Goal: Find specific page/section: Find specific page/section

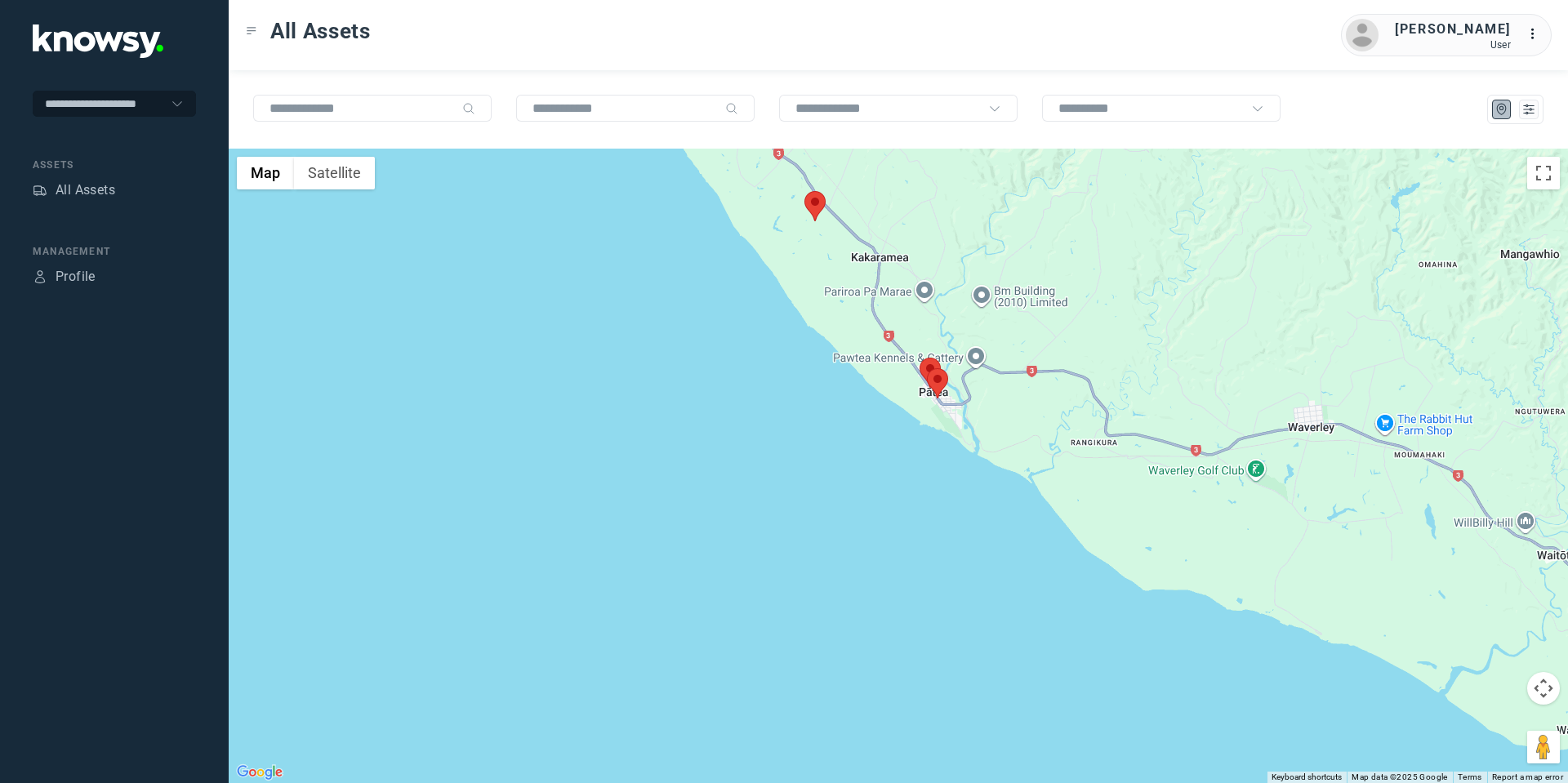
click at [927, 369] on area at bounding box center [927, 369] width 0 height 0
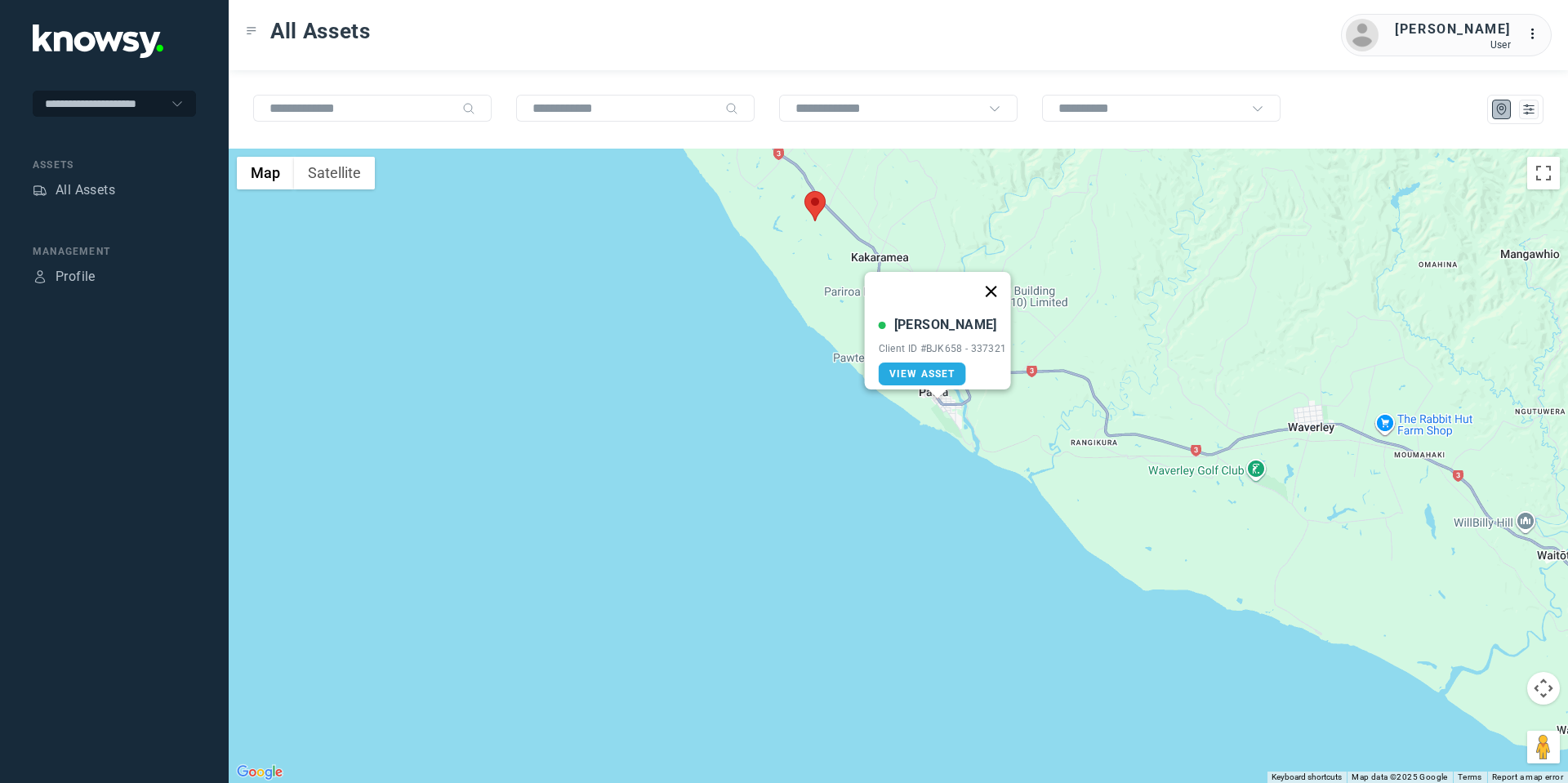
click at [995, 280] on button "Close" at bounding box center [990, 292] width 39 height 39
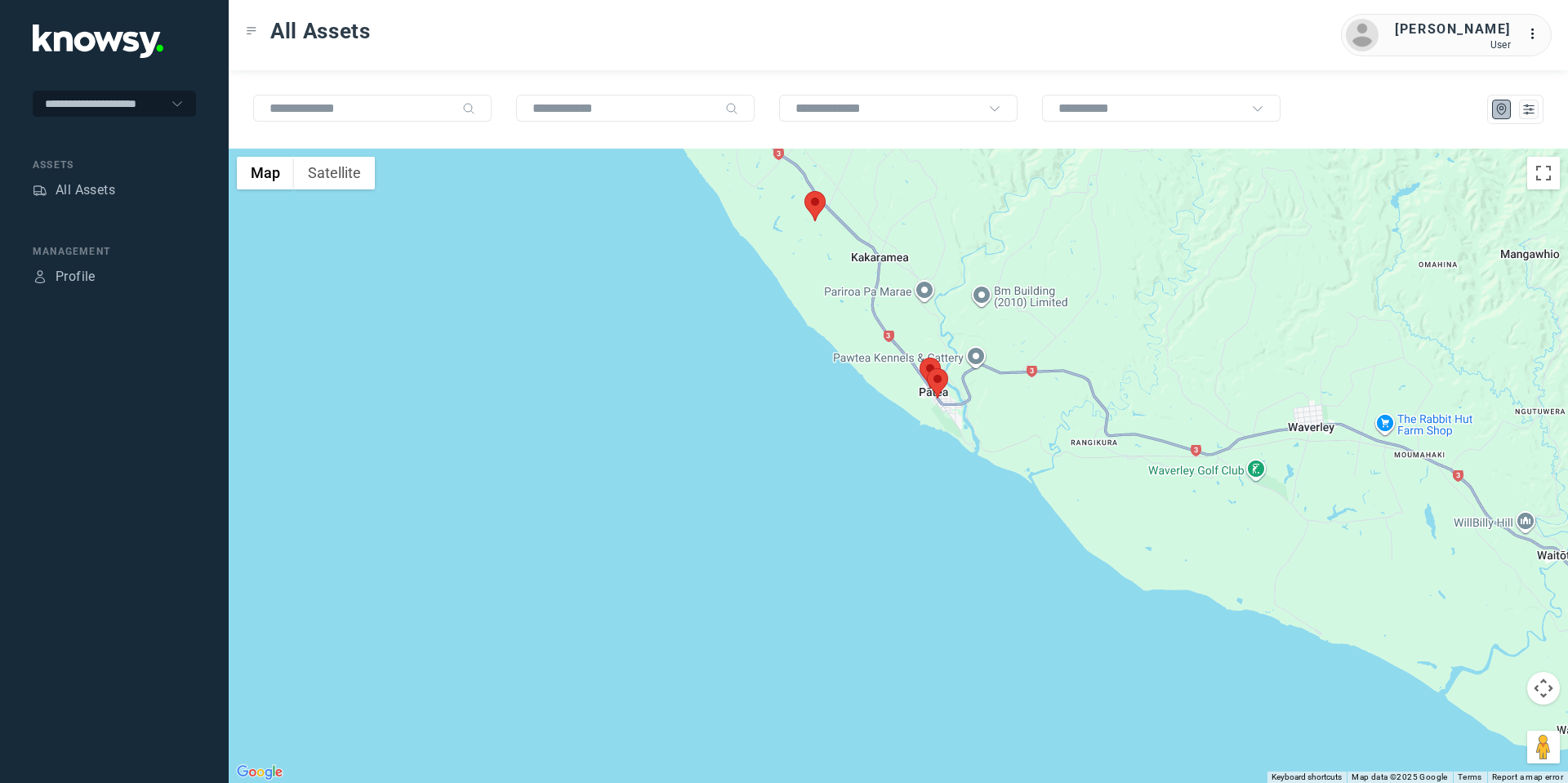
click at [919, 358] on area at bounding box center [919, 358] width 0 height 0
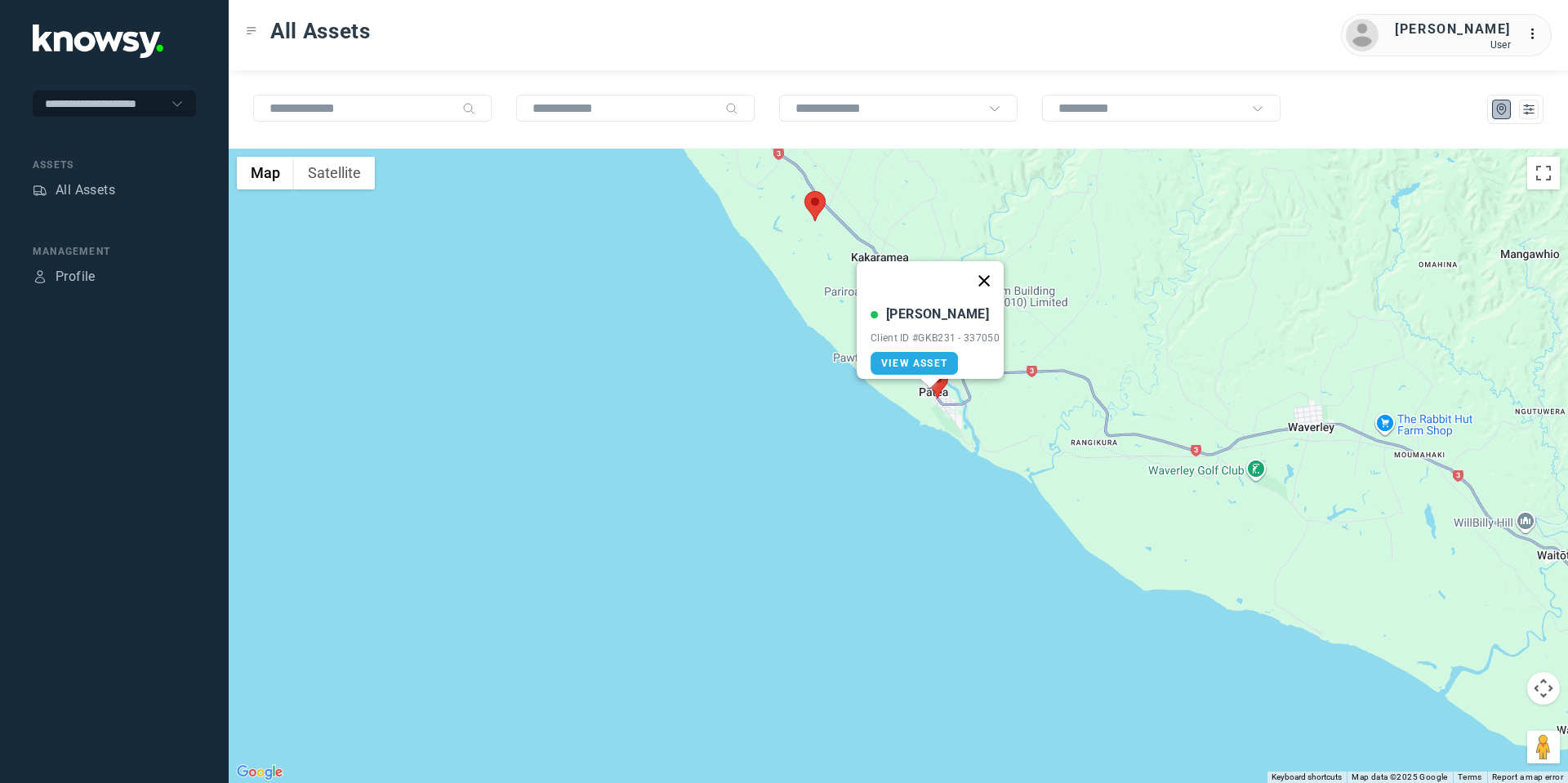
click at [985, 270] on button "Close" at bounding box center [984, 281] width 39 height 39
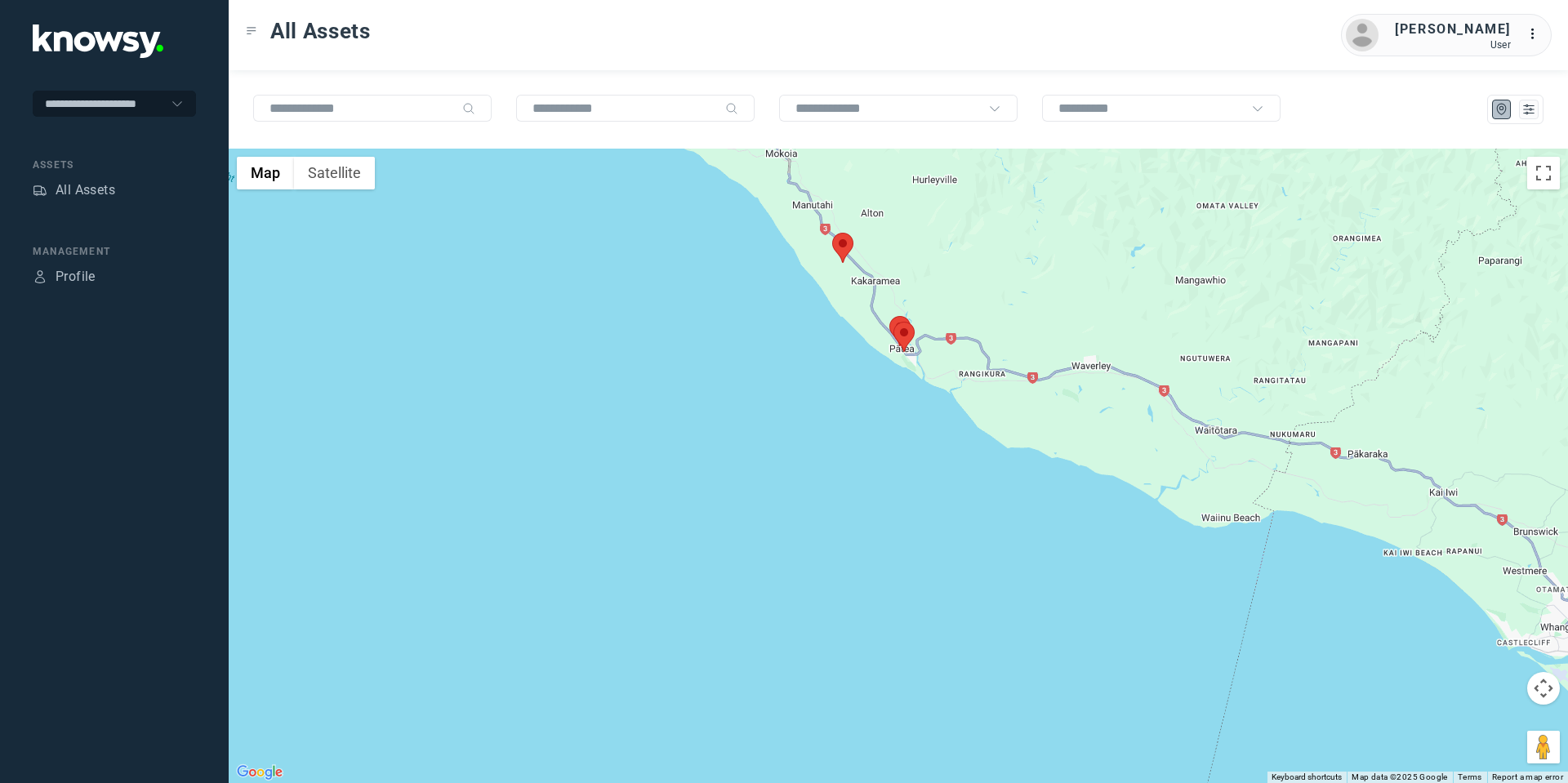
click at [832, 233] on area at bounding box center [832, 233] width 0 height 0
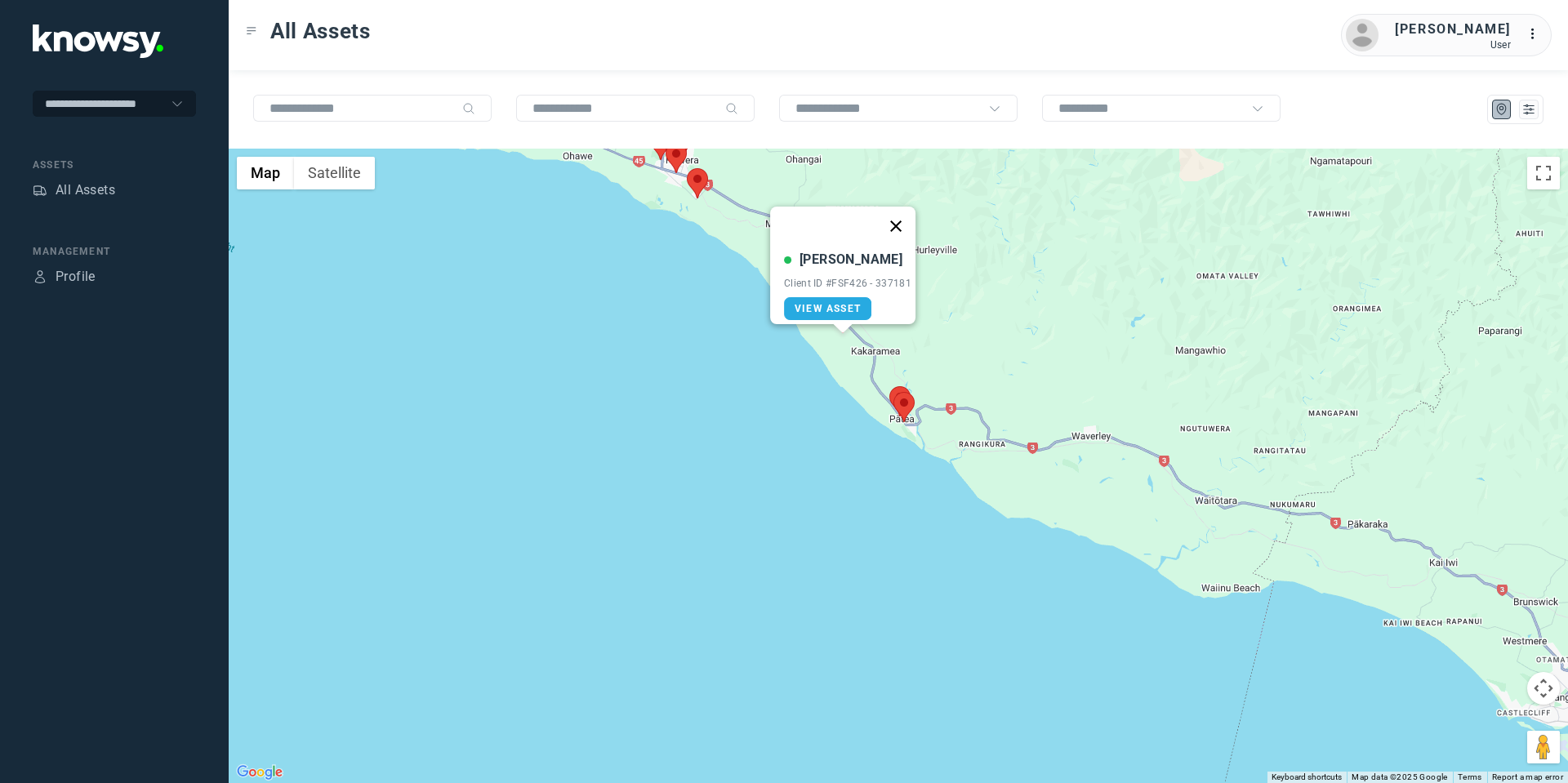
click at [911, 214] on button "Close" at bounding box center [896, 226] width 39 height 39
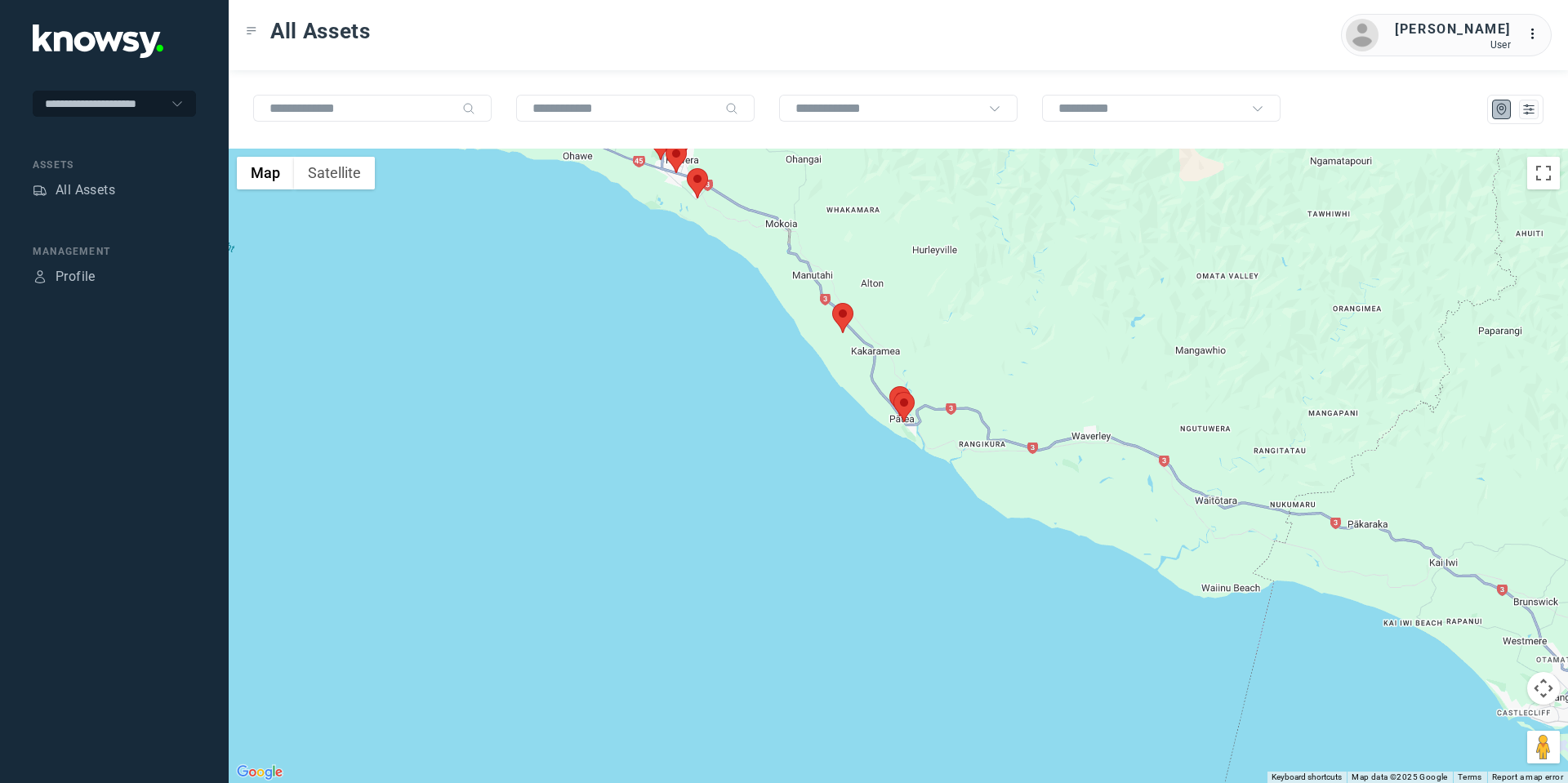
click at [686, 168] on area at bounding box center [686, 168] width 0 height 0
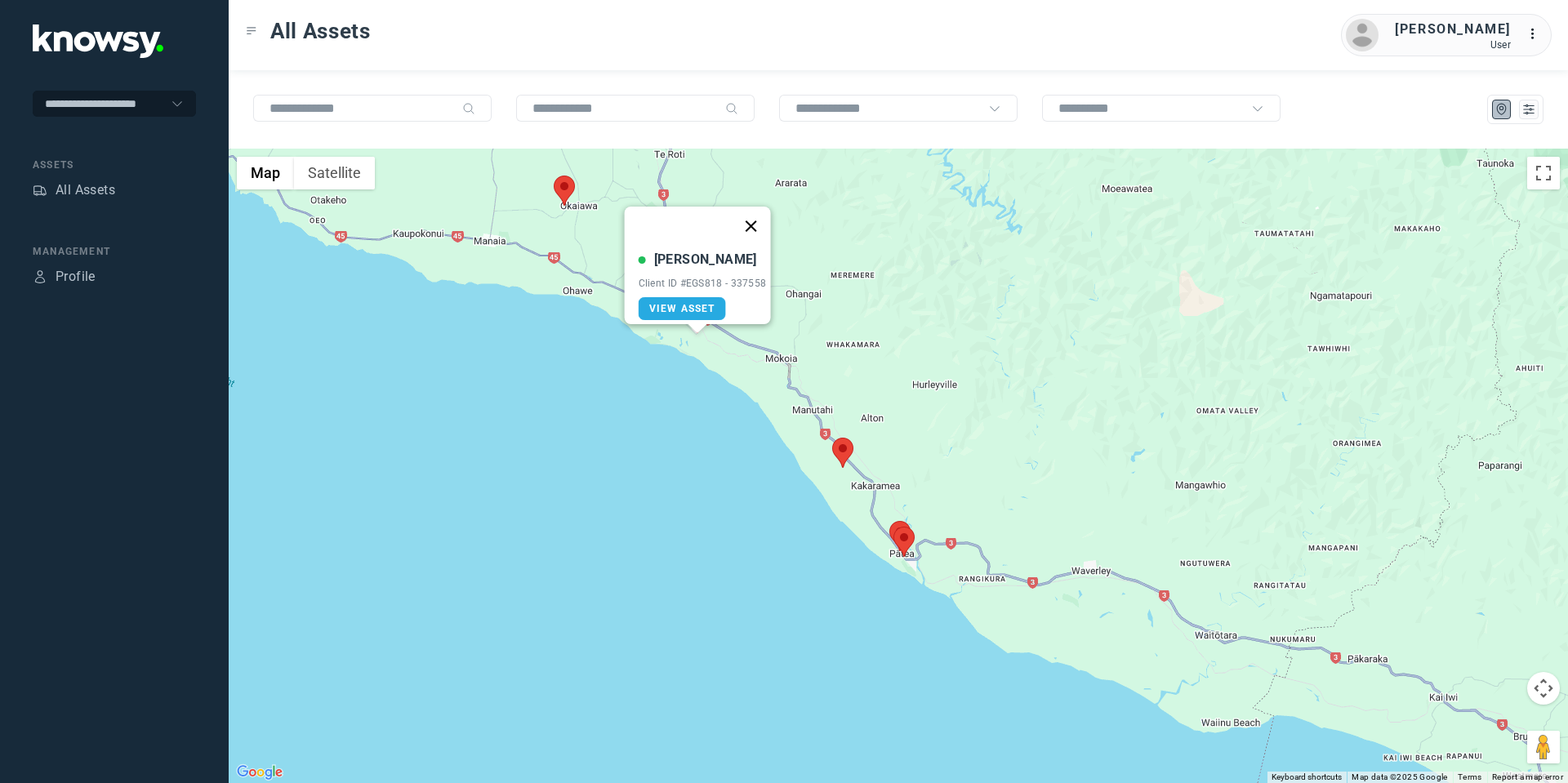
click at [761, 215] on button "Close" at bounding box center [750, 226] width 39 height 39
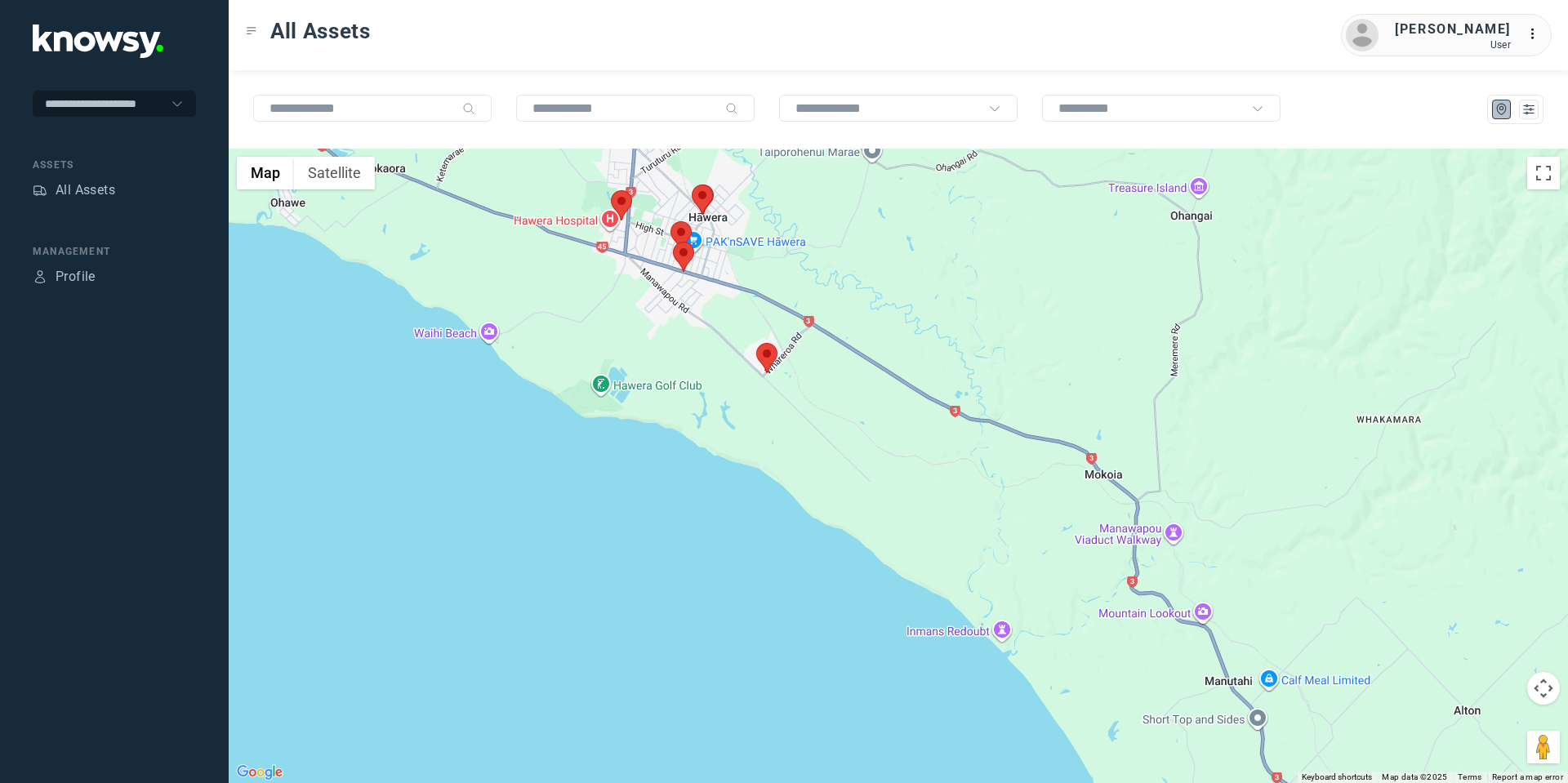
click at [610, 190] on area at bounding box center [610, 190] width 0 height 0
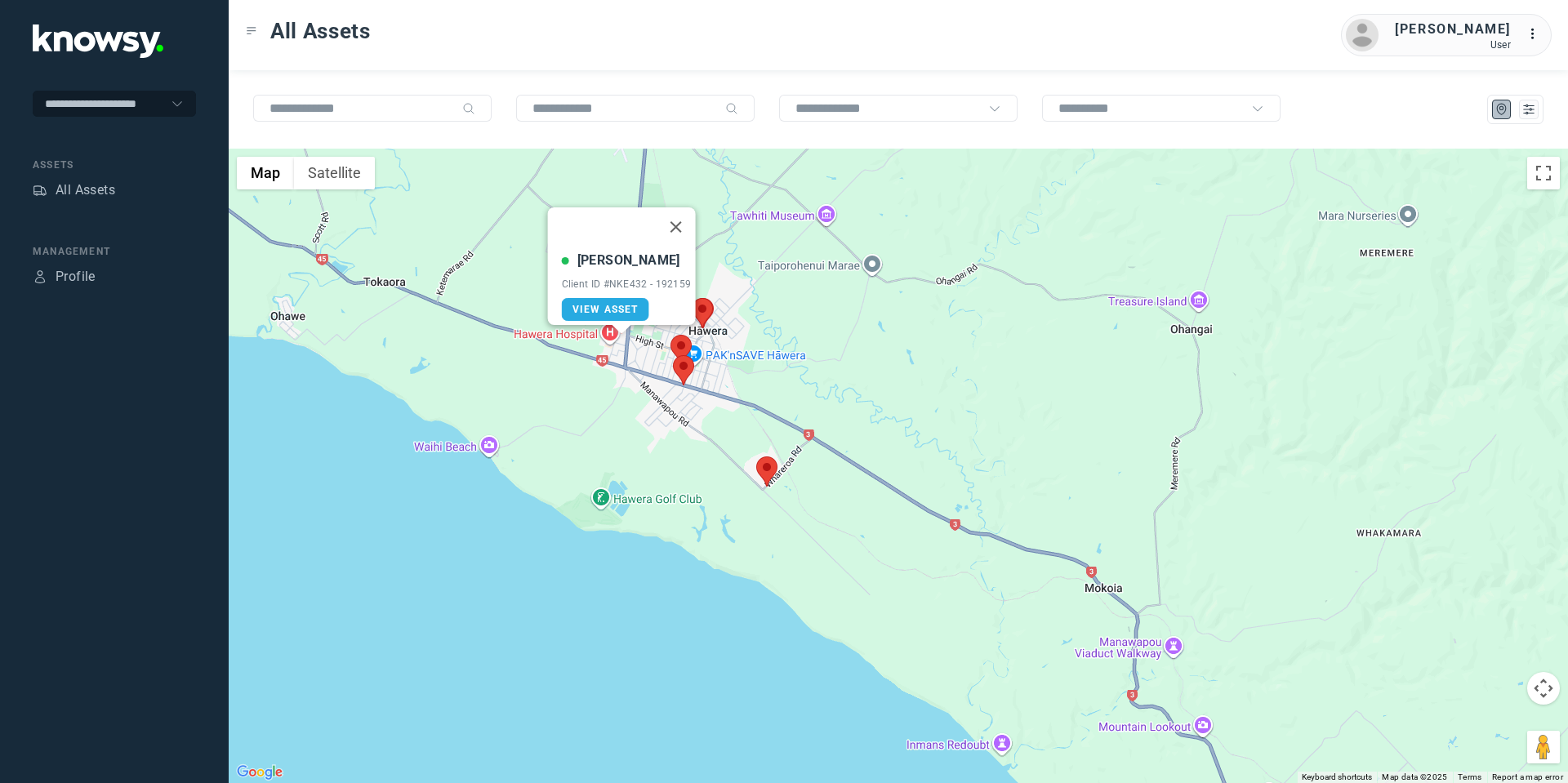
click at [691, 298] on area at bounding box center [691, 298] width 0 height 0
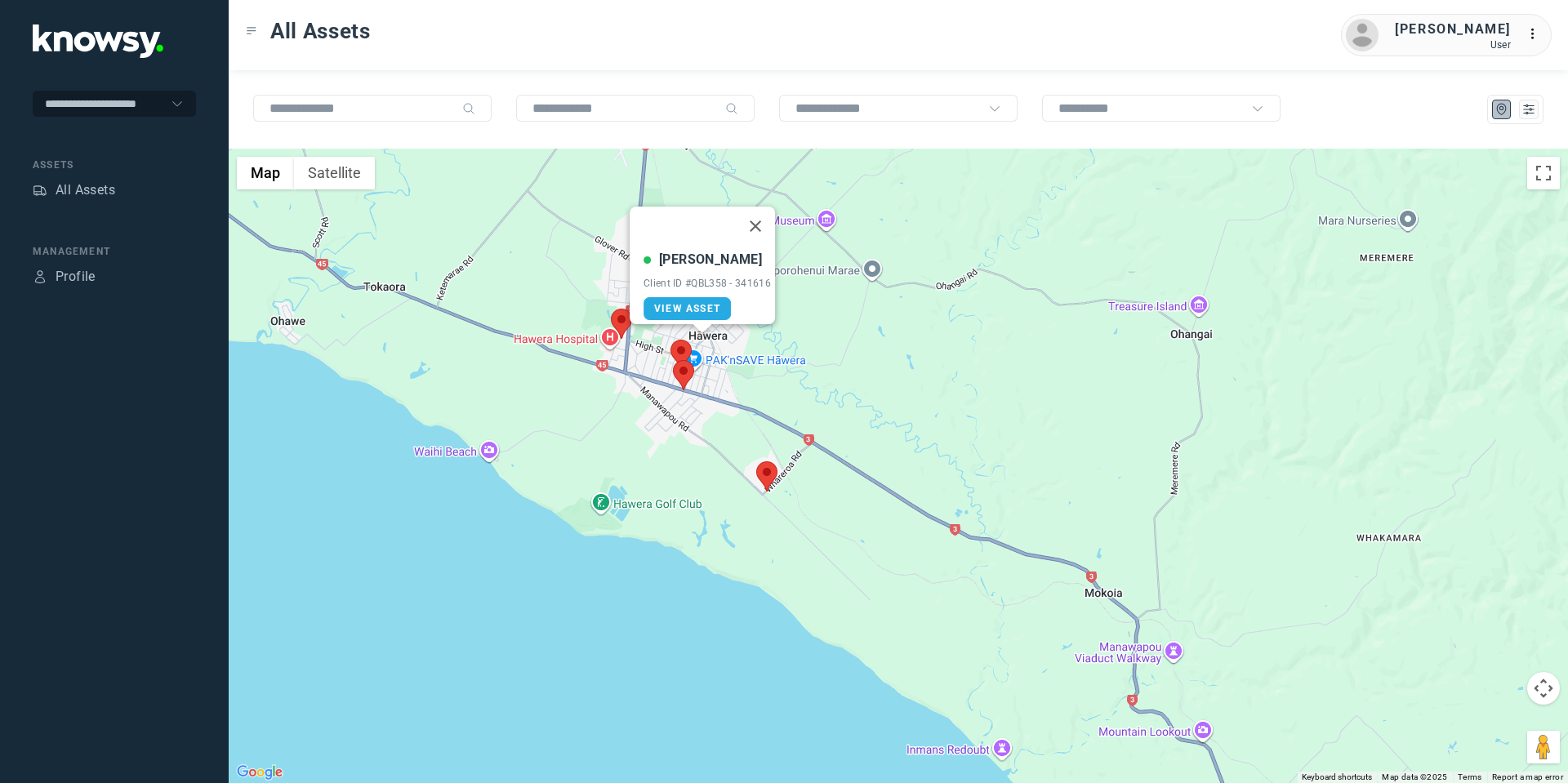
click at [670, 340] on area at bounding box center [670, 340] width 0 height 0
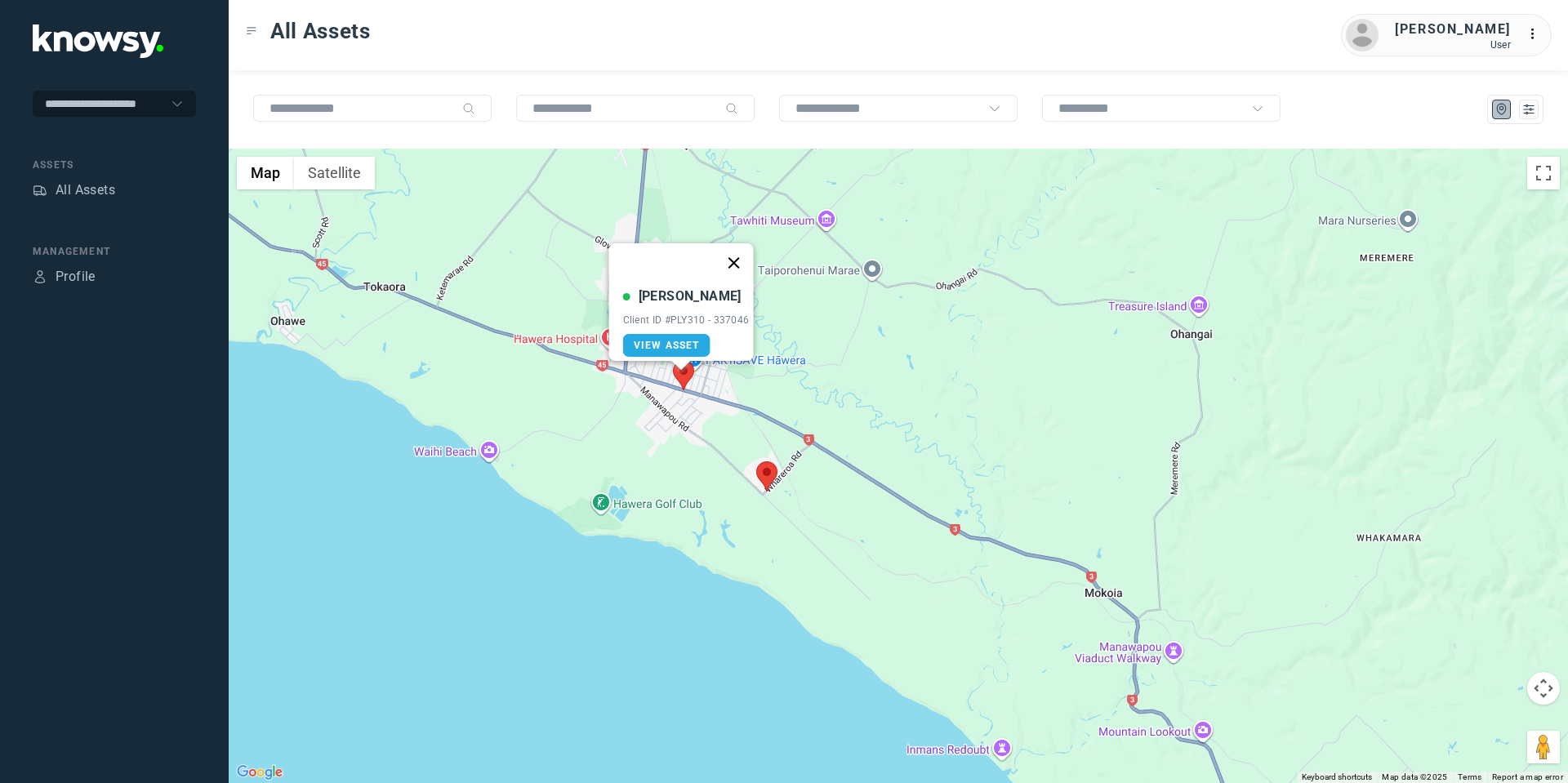
click at [740, 250] on button "Close" at bounding box center [733, 263] width 39 height 39
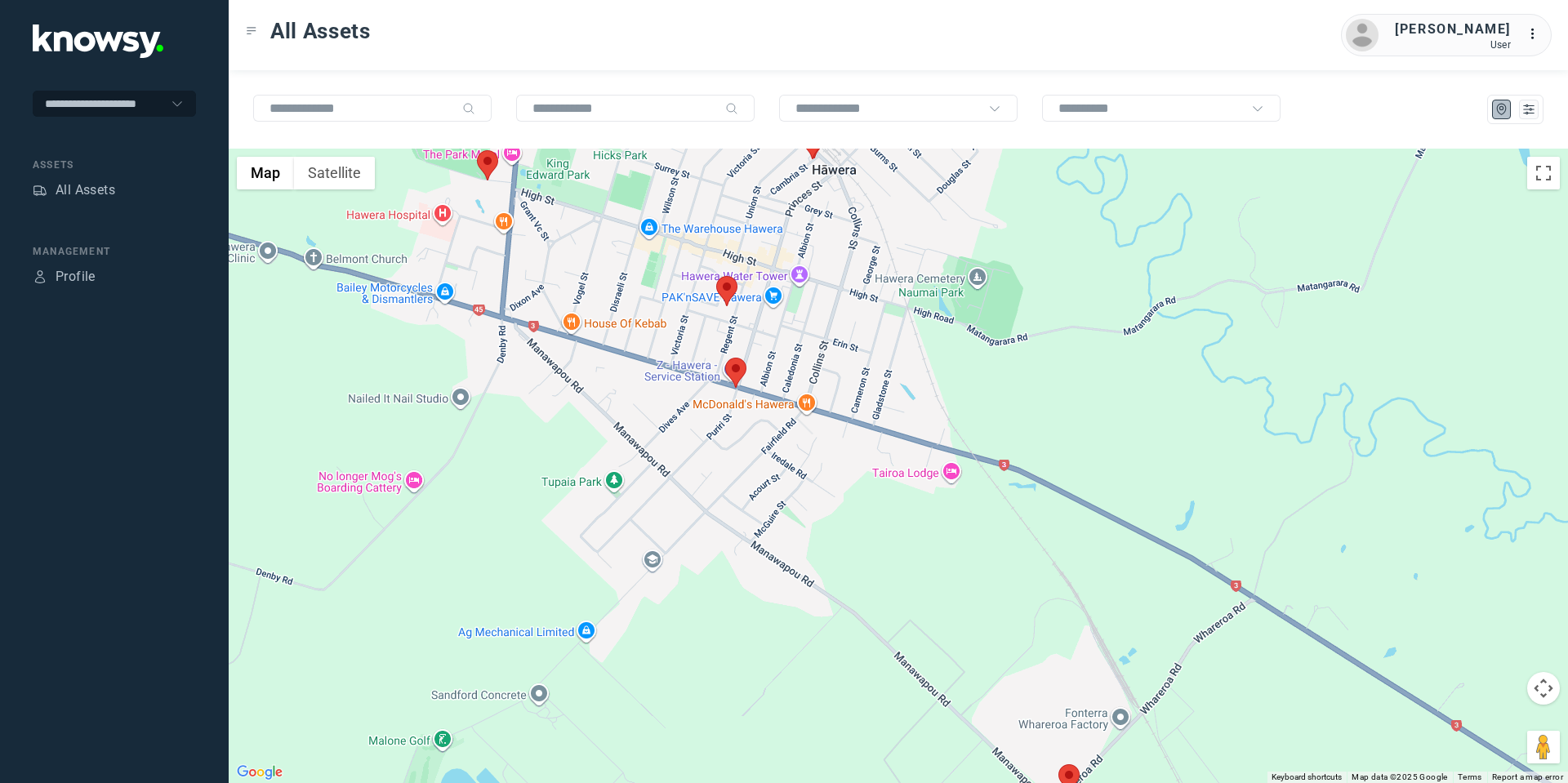
click at [725, 358] on area at bounding box center [725, 358] width 0 height 0
click at [801, 262] on button "Close" at bounding box center [788, 281] width 39 height 39
click at [1535, 691] on button "Map camera controls" at bounding box center [1543, 688] width 33 height 33
click at [1469, 642] on button "Move up" at bounding box center [1462, 647] width 33 height 33
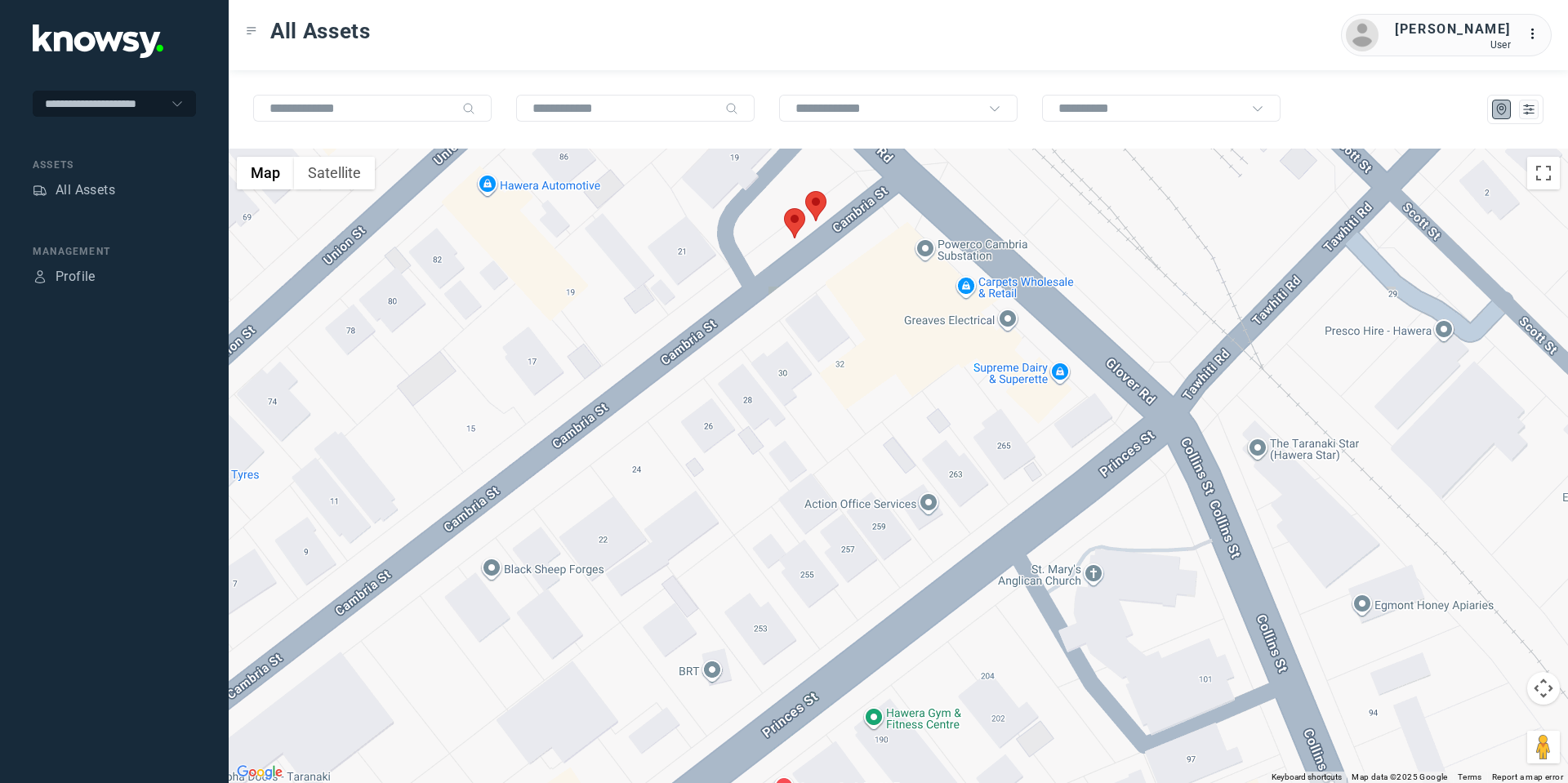
click at [805, 191] on area at bounding box center [805, 191] width 0 height 0
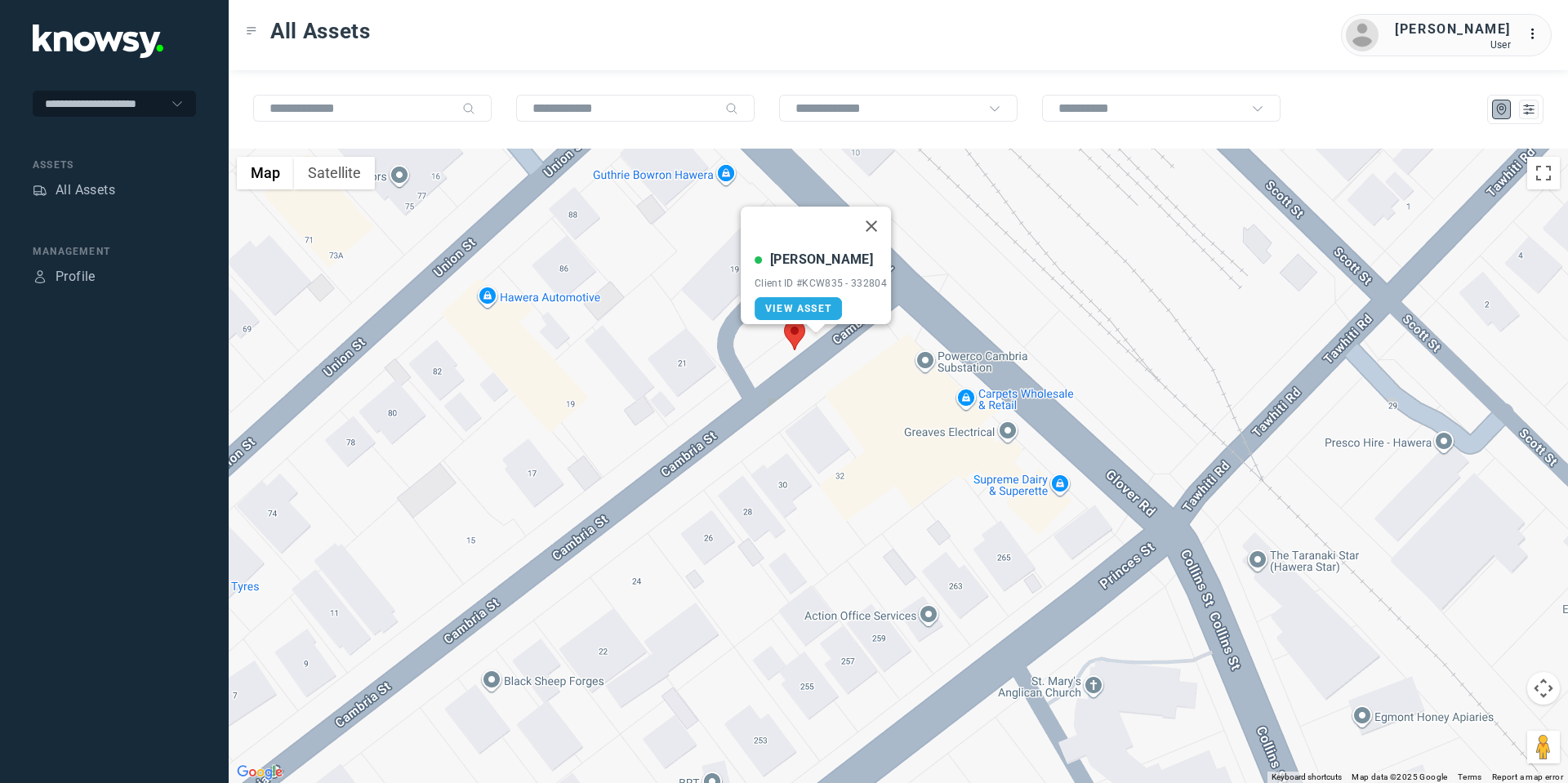
click at [784, 320] on area at bounding box center [784, 320] width 0 height 0
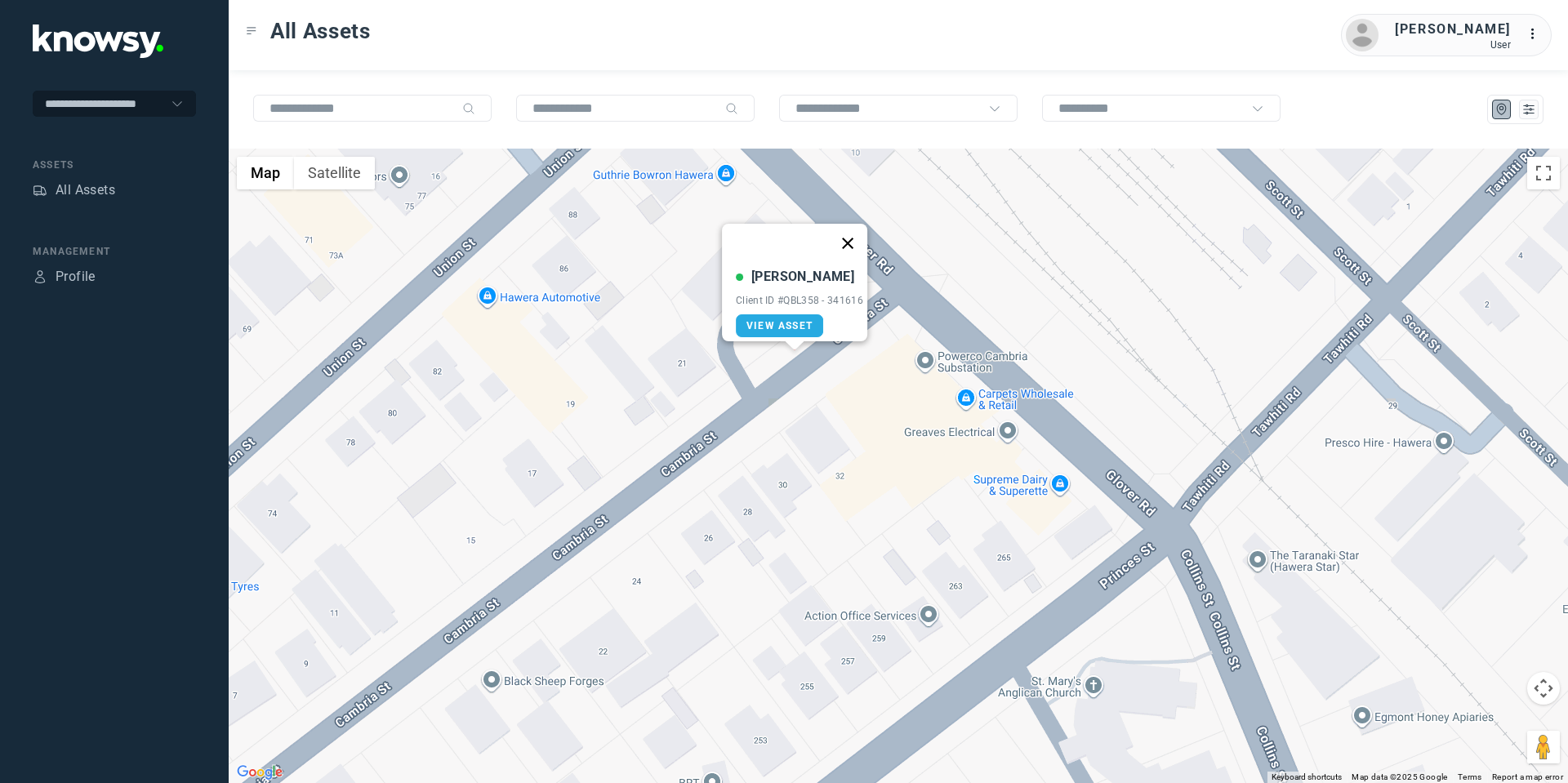
click at [848, 228] on button "Close" at bounding box center [847, 244] width 39 height 39
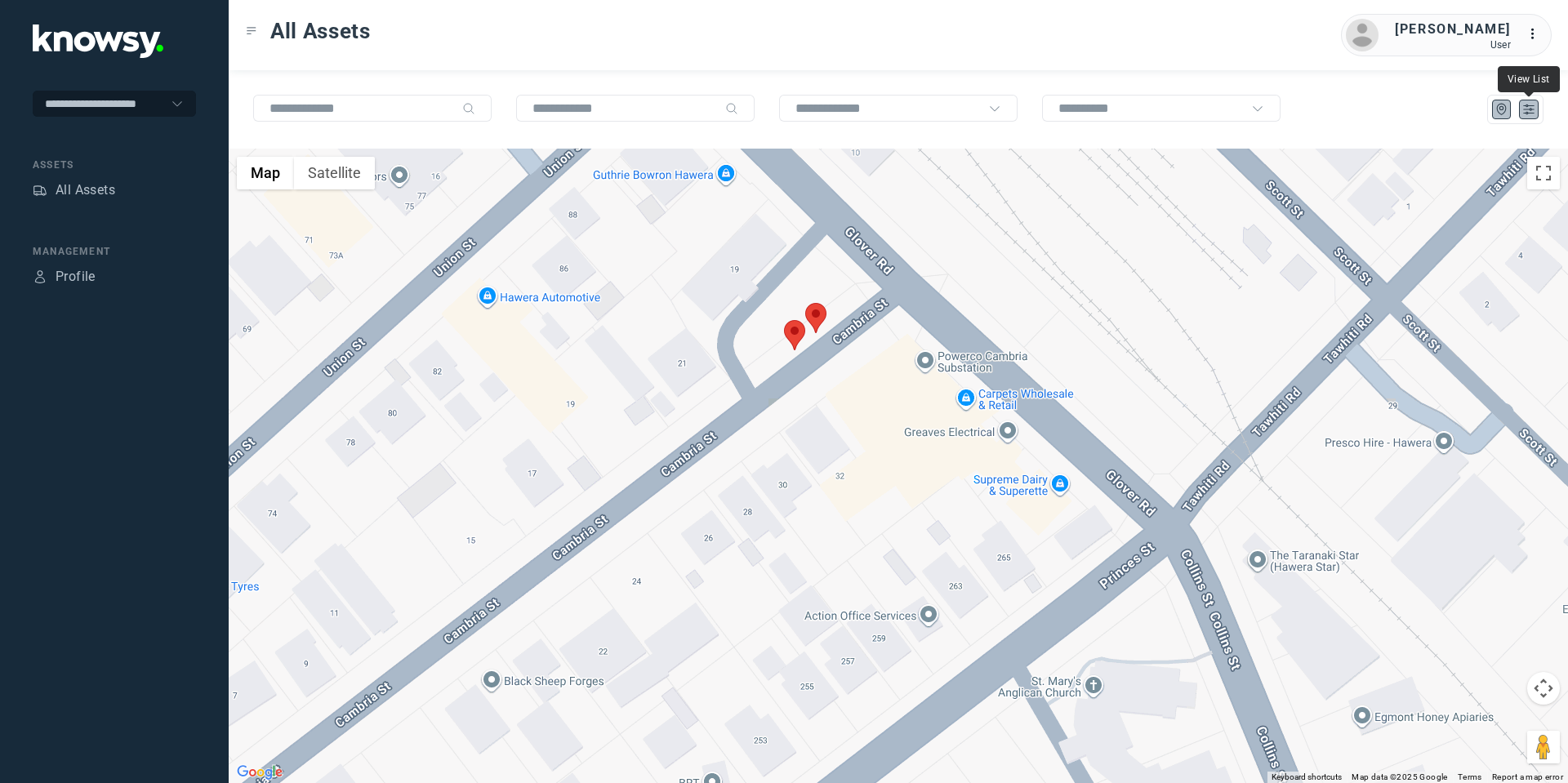
click at [1531, 114] on icon "List" at bounding box center [1529, 110] width 15 height 15
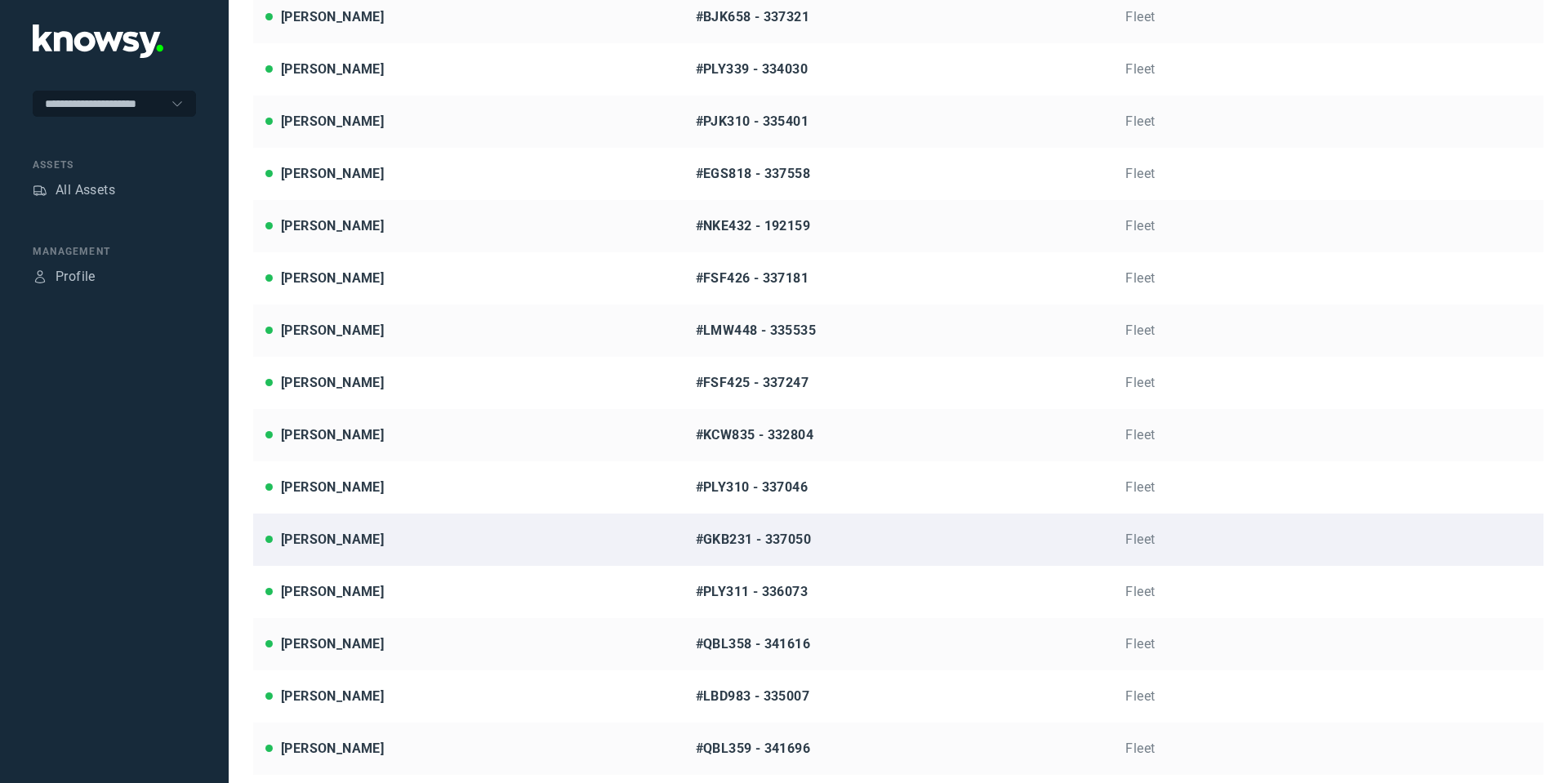
scroll to position [251, 0]
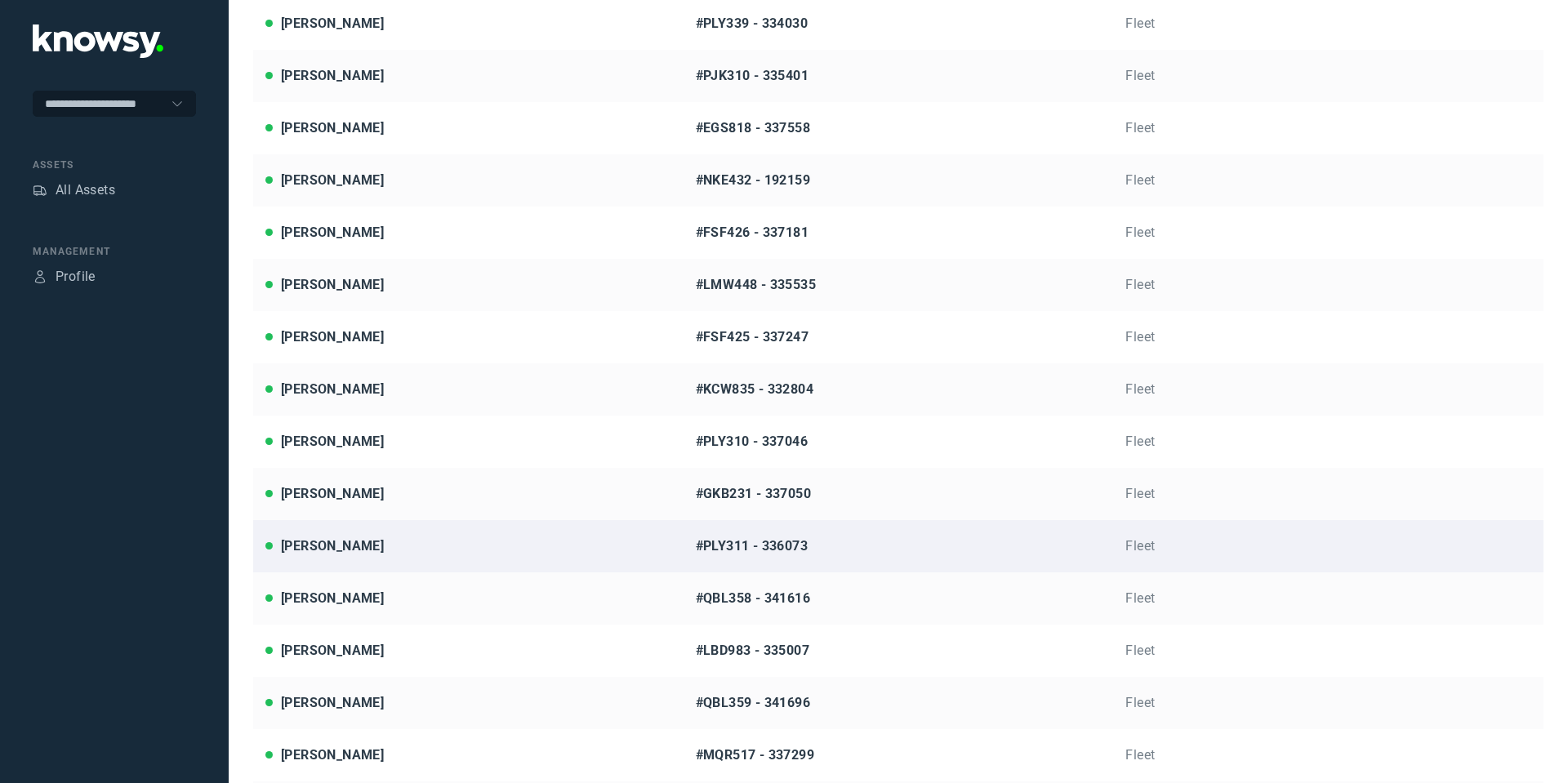
click at [400, 546] on div "[PERSON_NAME]" at bounding box center [468, 547] width 406 height 20
